Goal: Check status: Check status

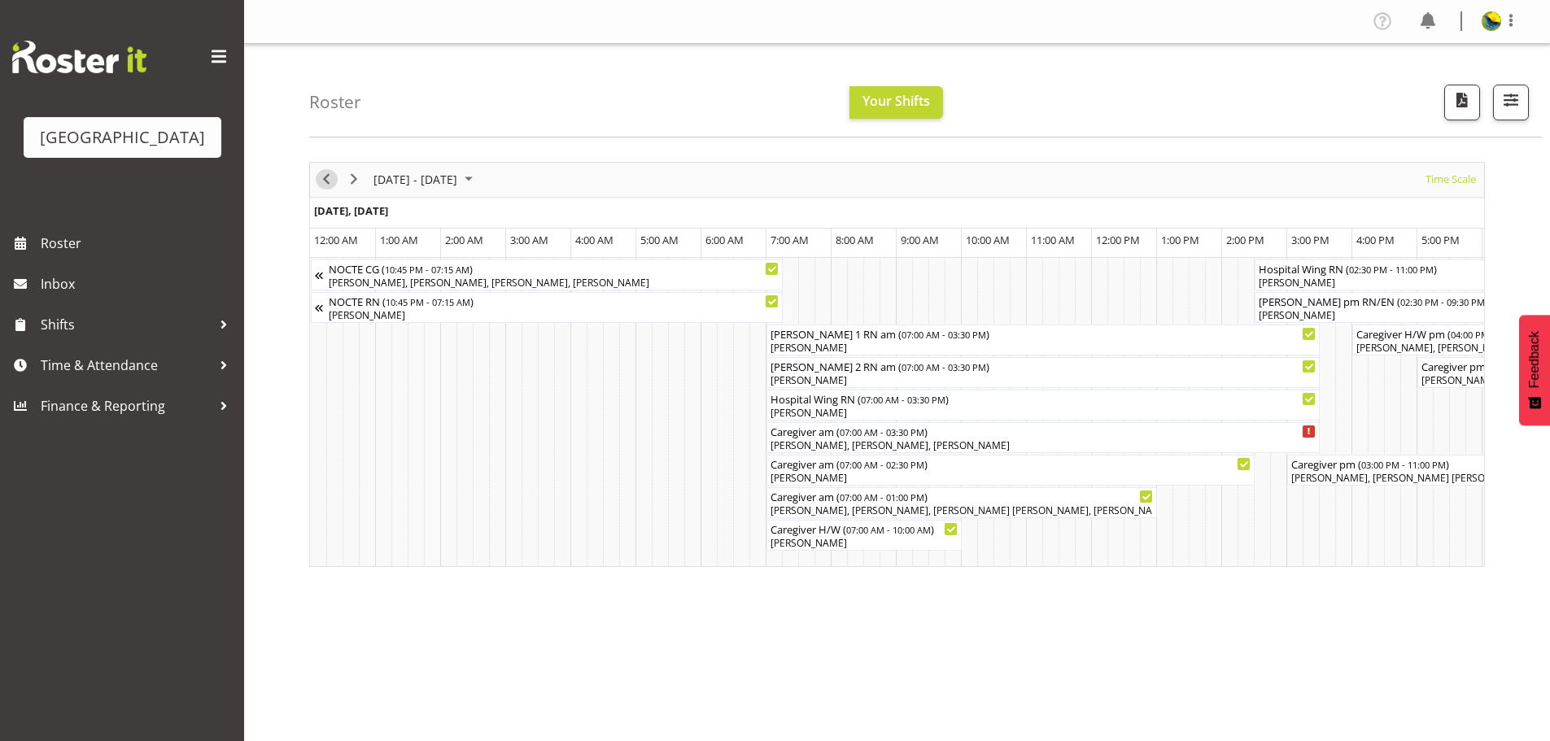
click at [325, 190] on span "Previous" at bounding box center [326, 179] width 20 height 20
click at [326, 186] on span "Previous" at bounding box center [326, 179] width 20 height 20
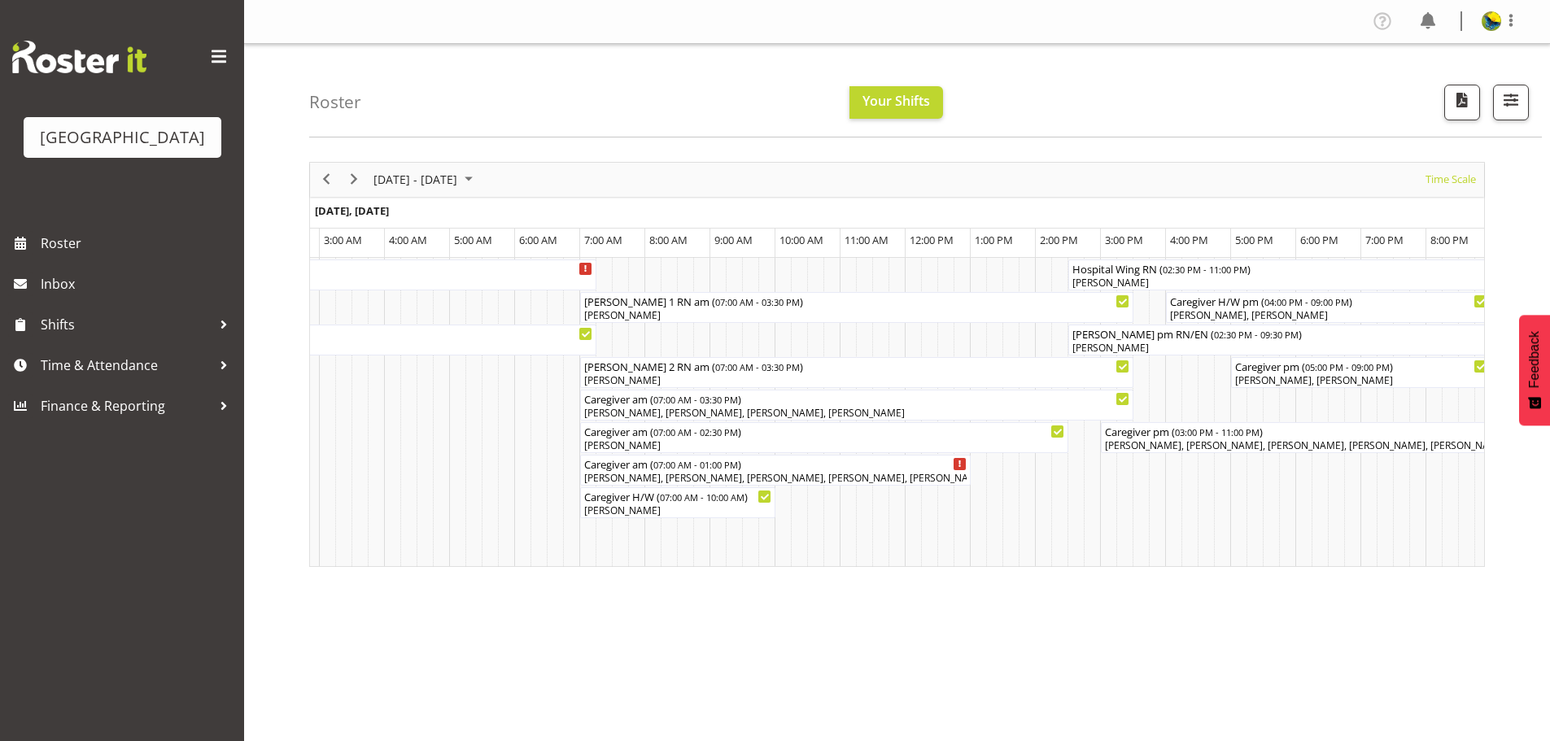
scroll to position [0, 3303]
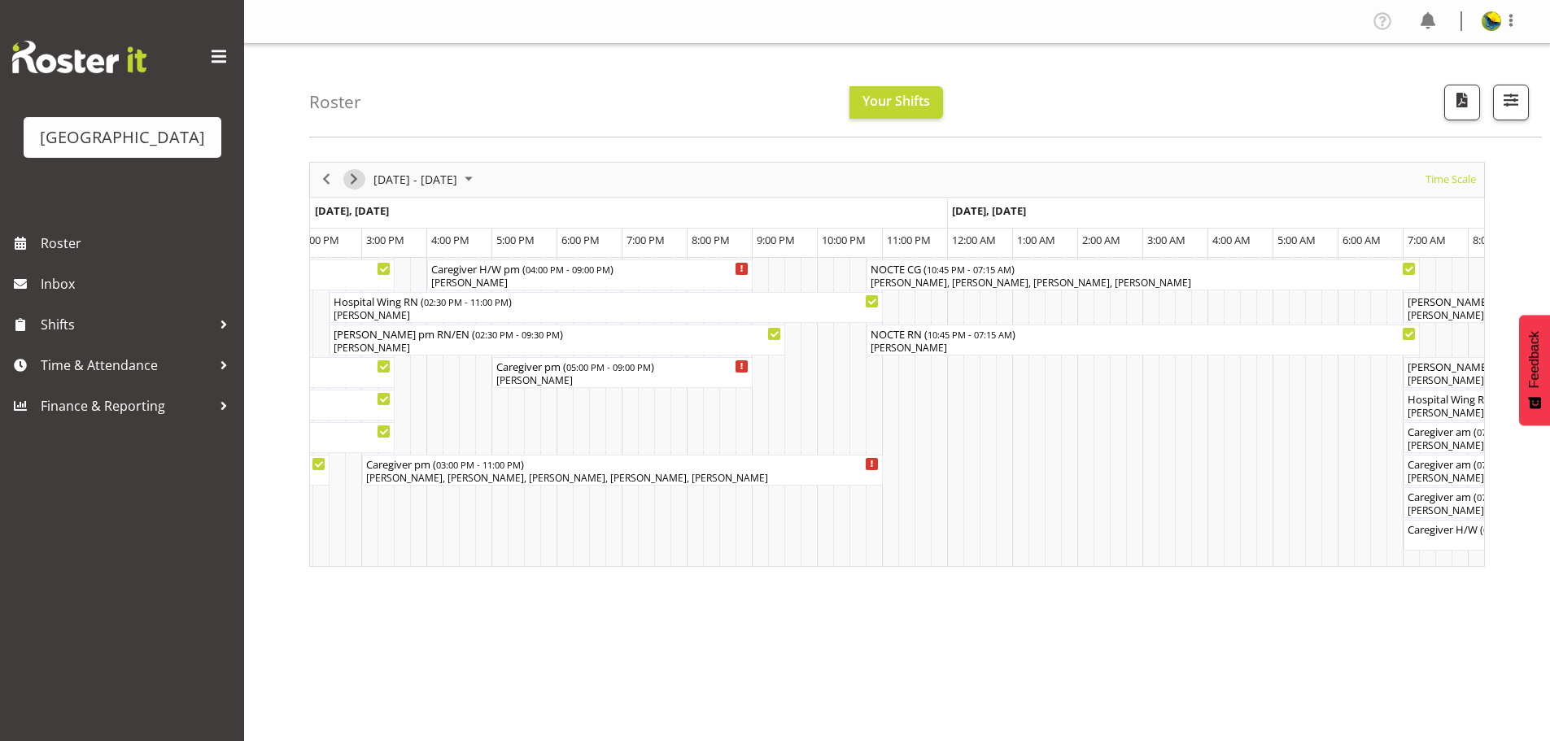
click at [357, 190] on span "Next" at bounding box center [354, 179] width 20 height 20
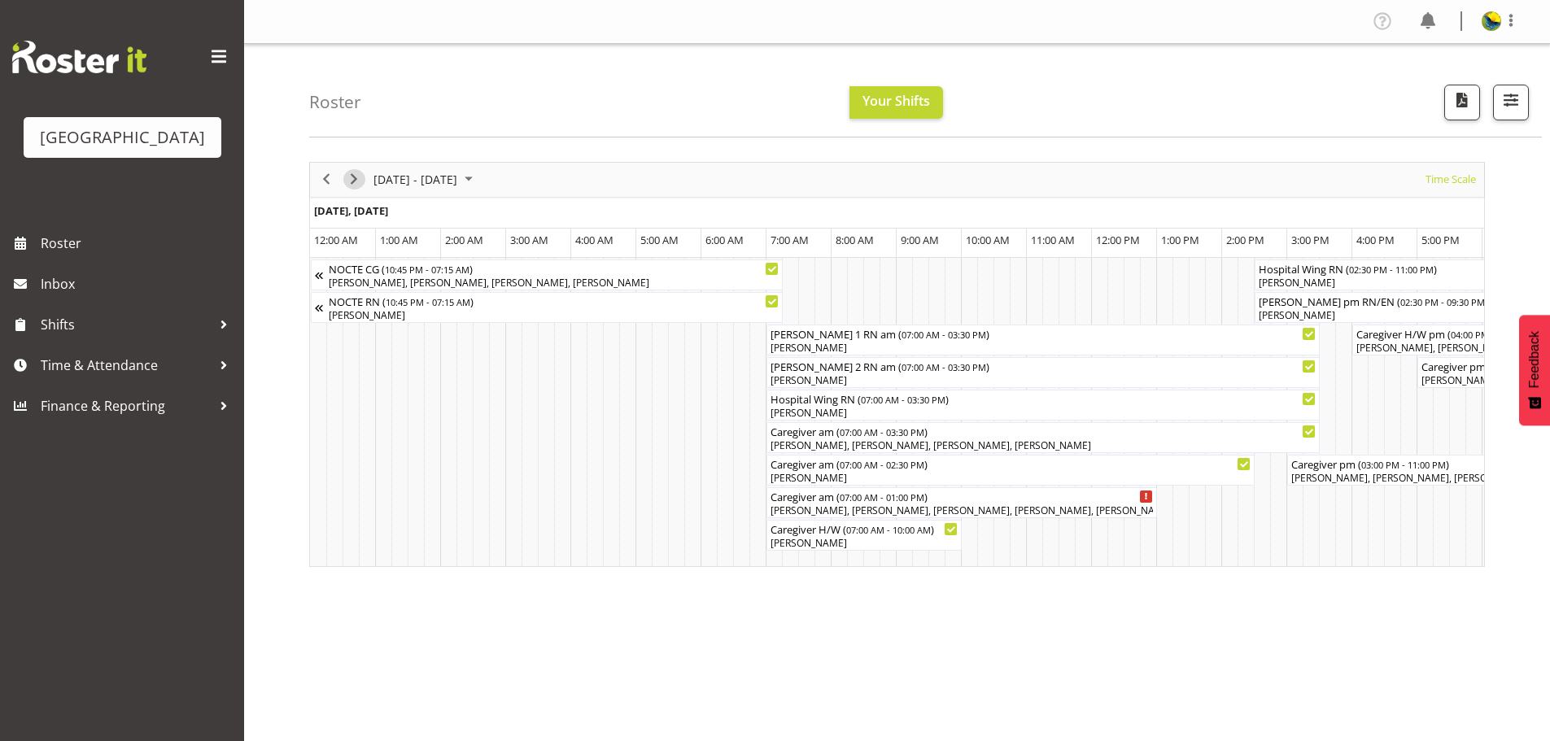
click at [357, 190] on span "Next" at bounding box center [354, 179] width 20 height 20
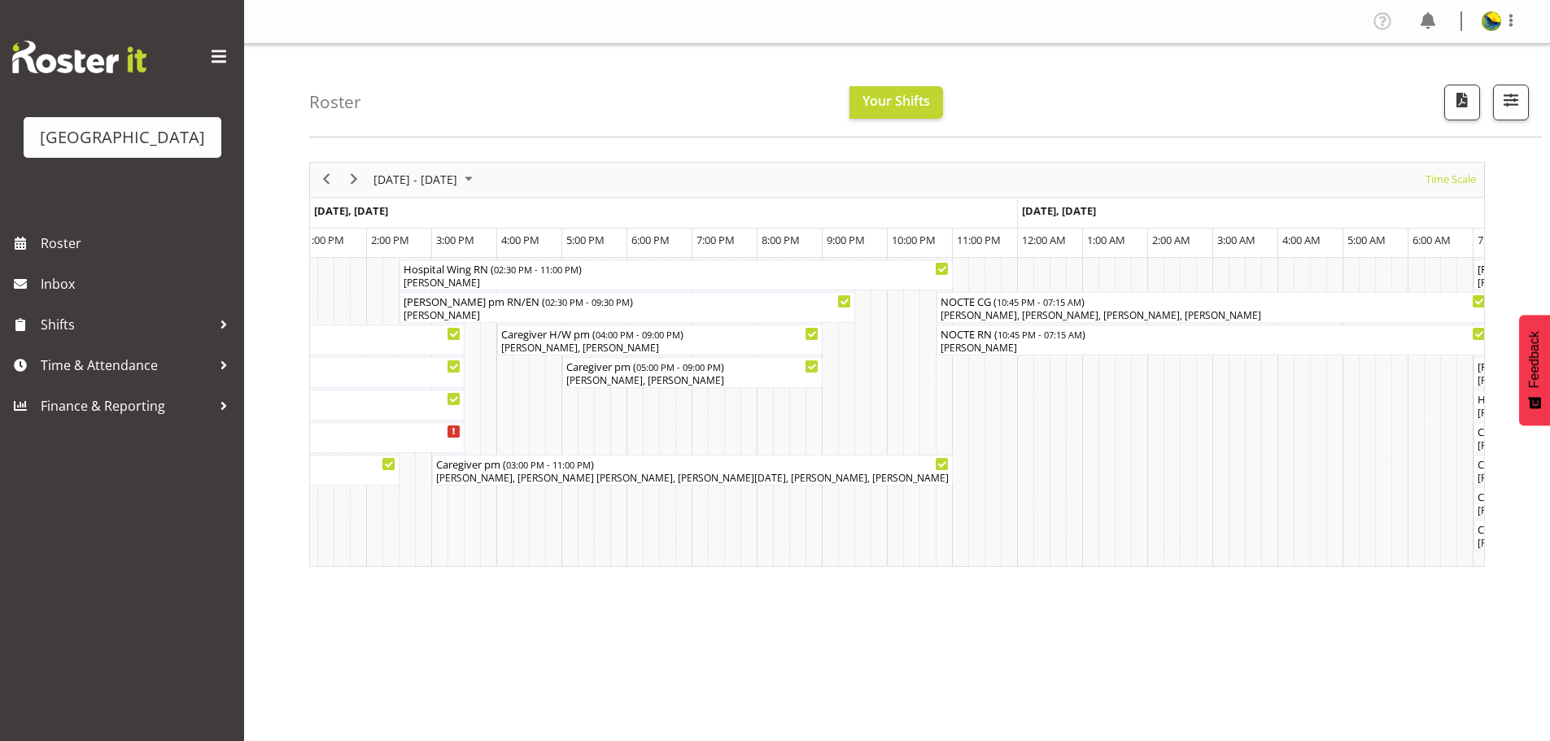
click at [1491, 12] on div at bounding box center [1500, 21] width 39 height 21
click at [1459, 93] on link "Log Out" at bounding box center [1442, 85] width 156 height 29
